Goal: Information Seeking & Learning: Learn about a topic

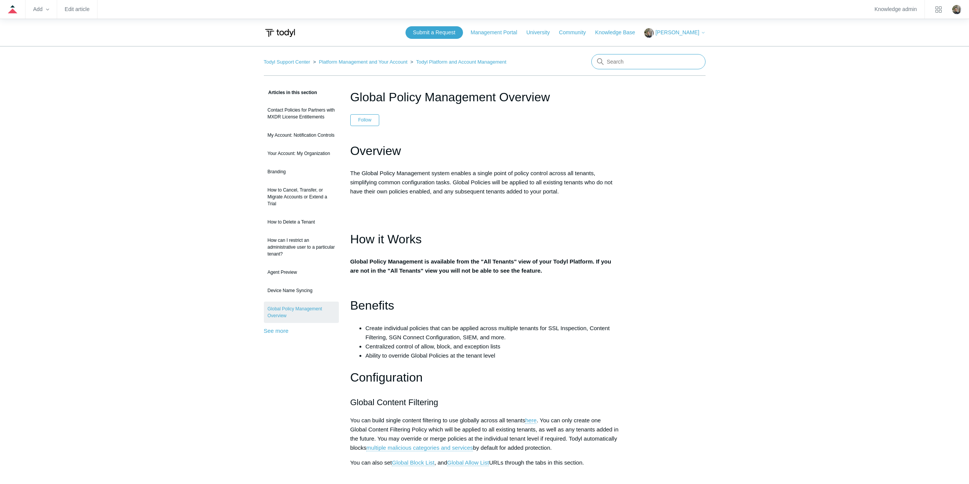
click at [636, 63] on input "Search" at bounding box center [649, 61] width 114 height 15
type input "cmmc"
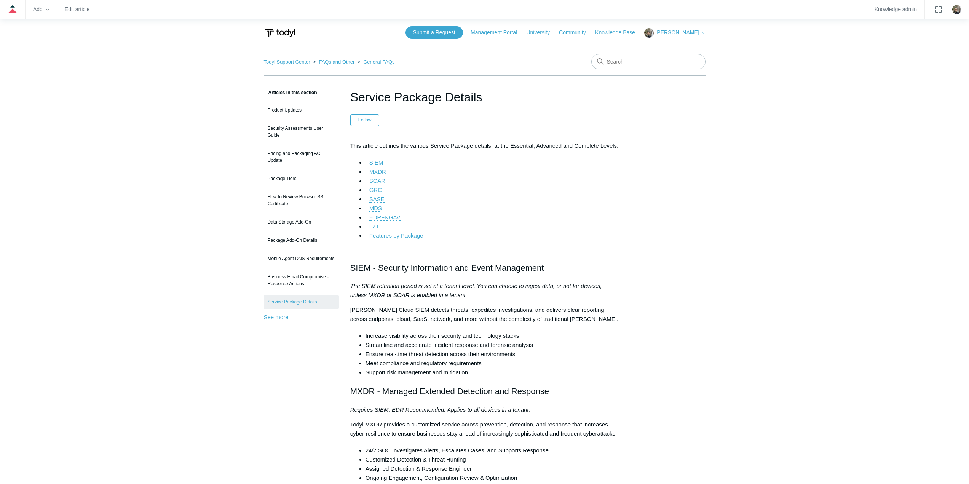
click at [378, 189] on link "GRC" at bounding box center [375, 190] width 13 height 7
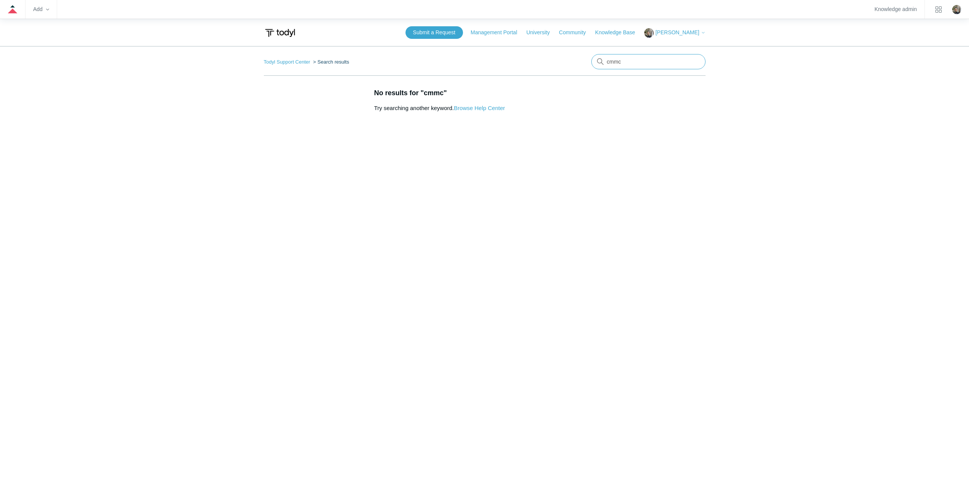
drag, startPoint x: 638, startPoint y: 64, endPoint x: 555, endPoint y: 54, distance: 83.6
click at [555, 54] on main "Todyl Support Center Search results cmmc No results for "cmmc" Try searching an…" at bounding box center [484, 264] width 969 height 436
click at [275, 34] on img at bounding box center [280, 33] width 32 height 14
click at [278, 30] on img at bounding box center [280, 33] width 32 height 14
click at [281, 62] on link "Todyl Support Center" at bounding box center [287, 62] width 46 height 6
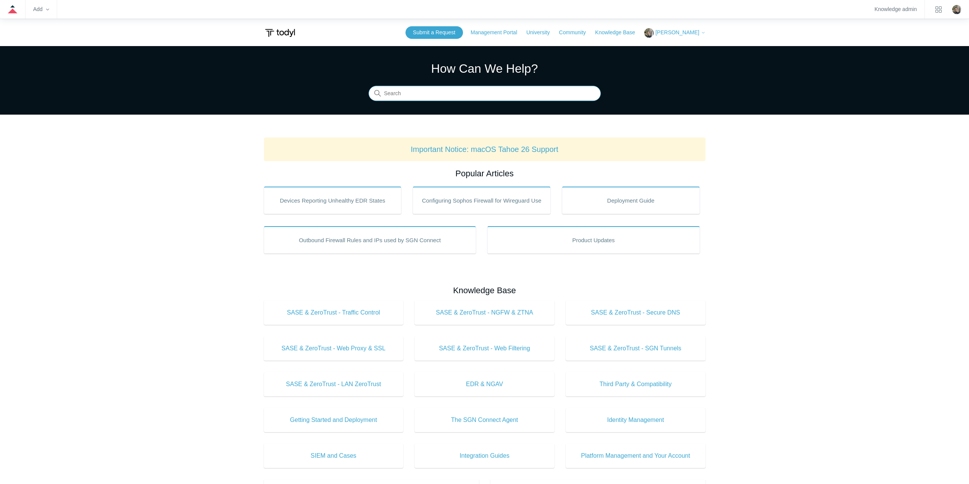
click at [545, 97] on input "Search" at bounding box center [485, 93] width 232 height 15
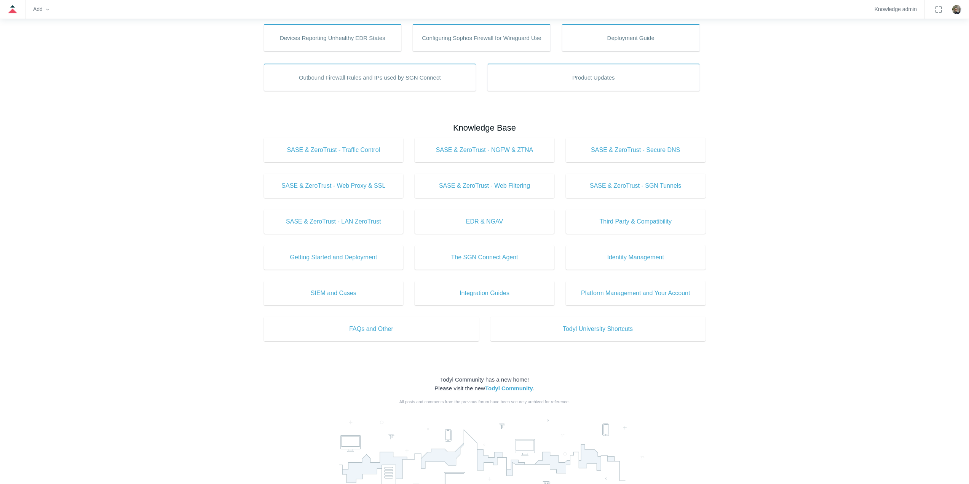
scroll to position [160, 0]
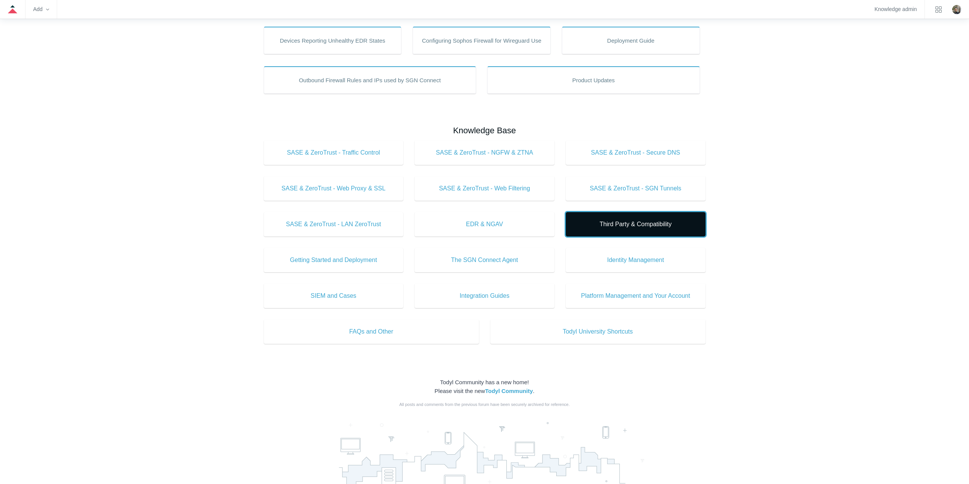
click at [587, 222] on span "Third Party & Compatibility" at bounding box center [635, 224] width 117 height 9
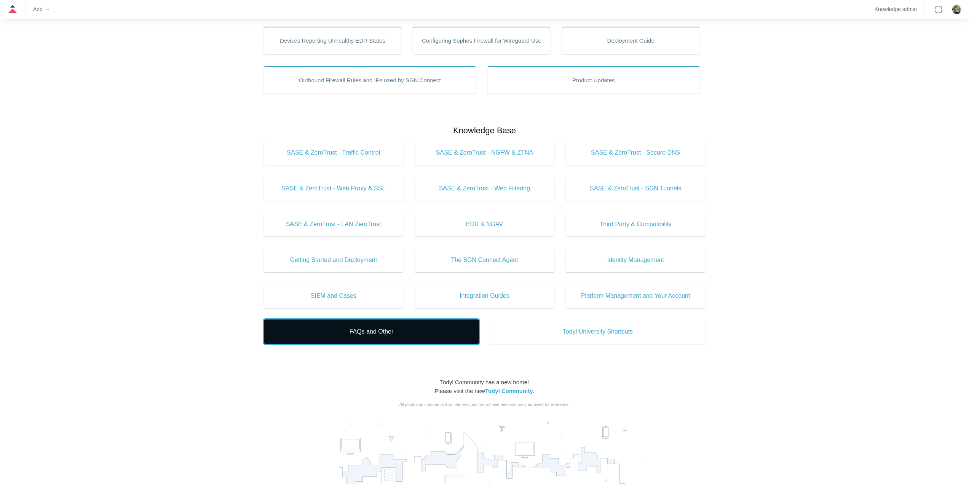
click at [394, 334] on span "FAQs and Other" at bounding box center [371, 331] width 192 height 9
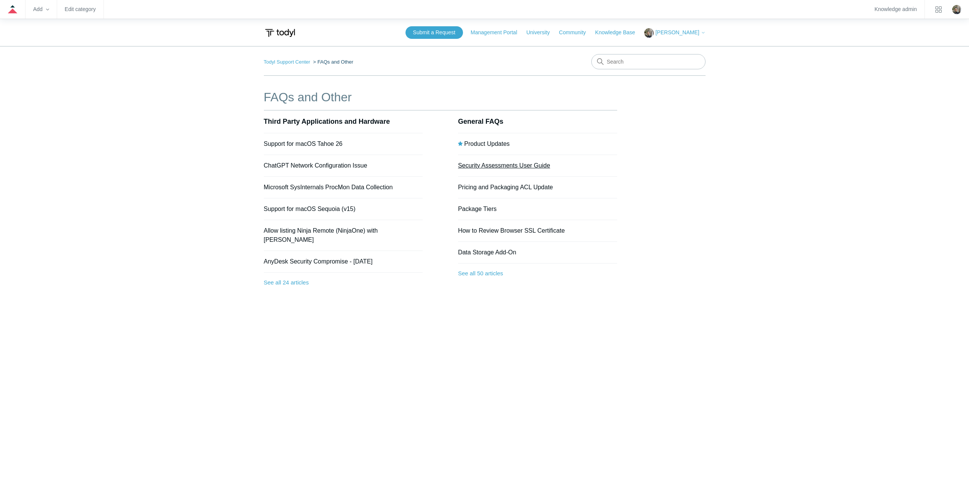
click at [477, 166] on link "Security Assessments User Guide" at bounding box center [504, 165] width 92 height 6
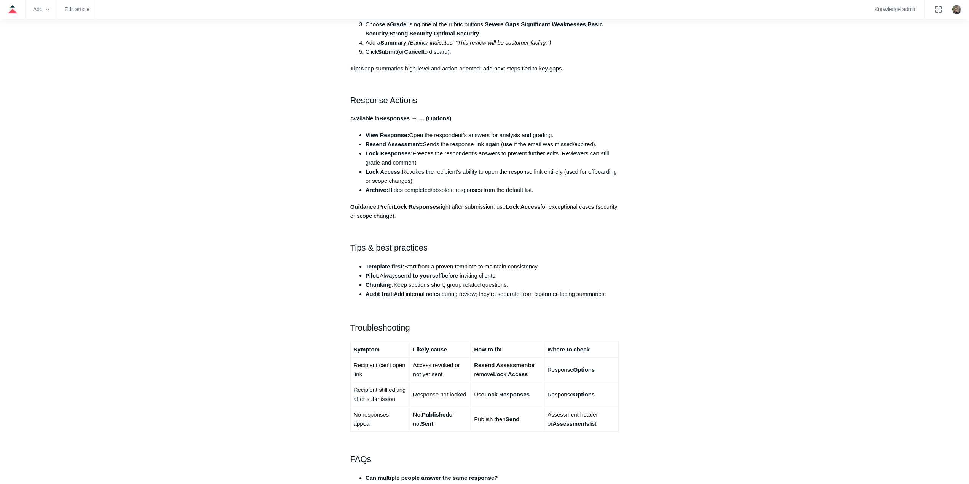
scroll to position [1409, 0]
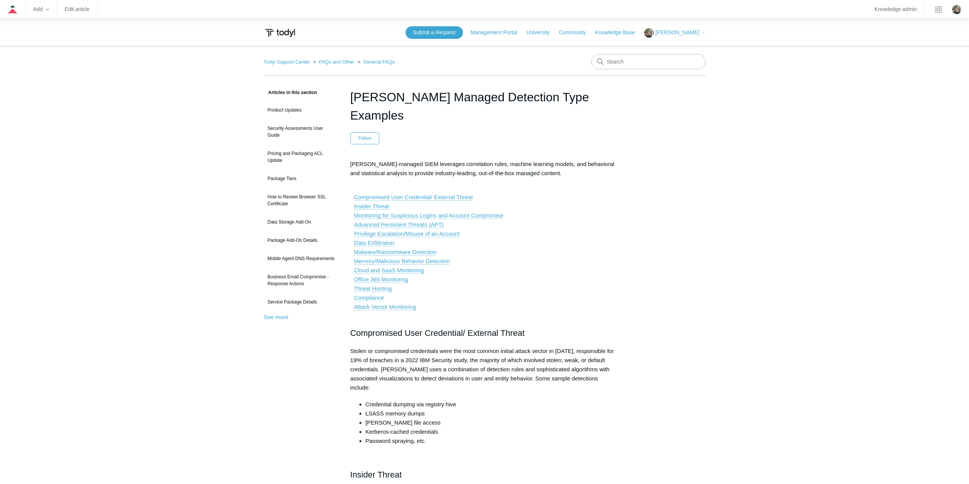
click at [376, 294] on link "Compliance" at bounding box center [369, 297] width 30 height 7
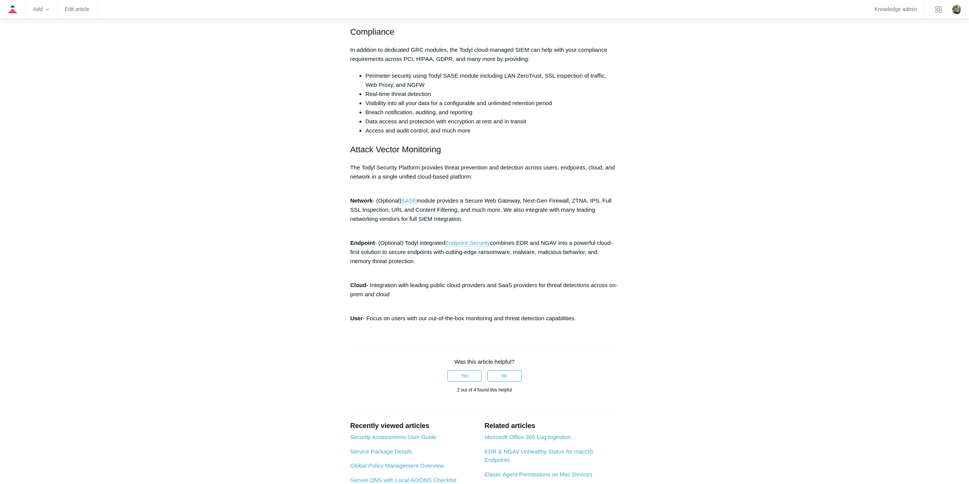
scroll to position [1553, 0]
